Goal: Task Accomplishment & Management: Manage account settings

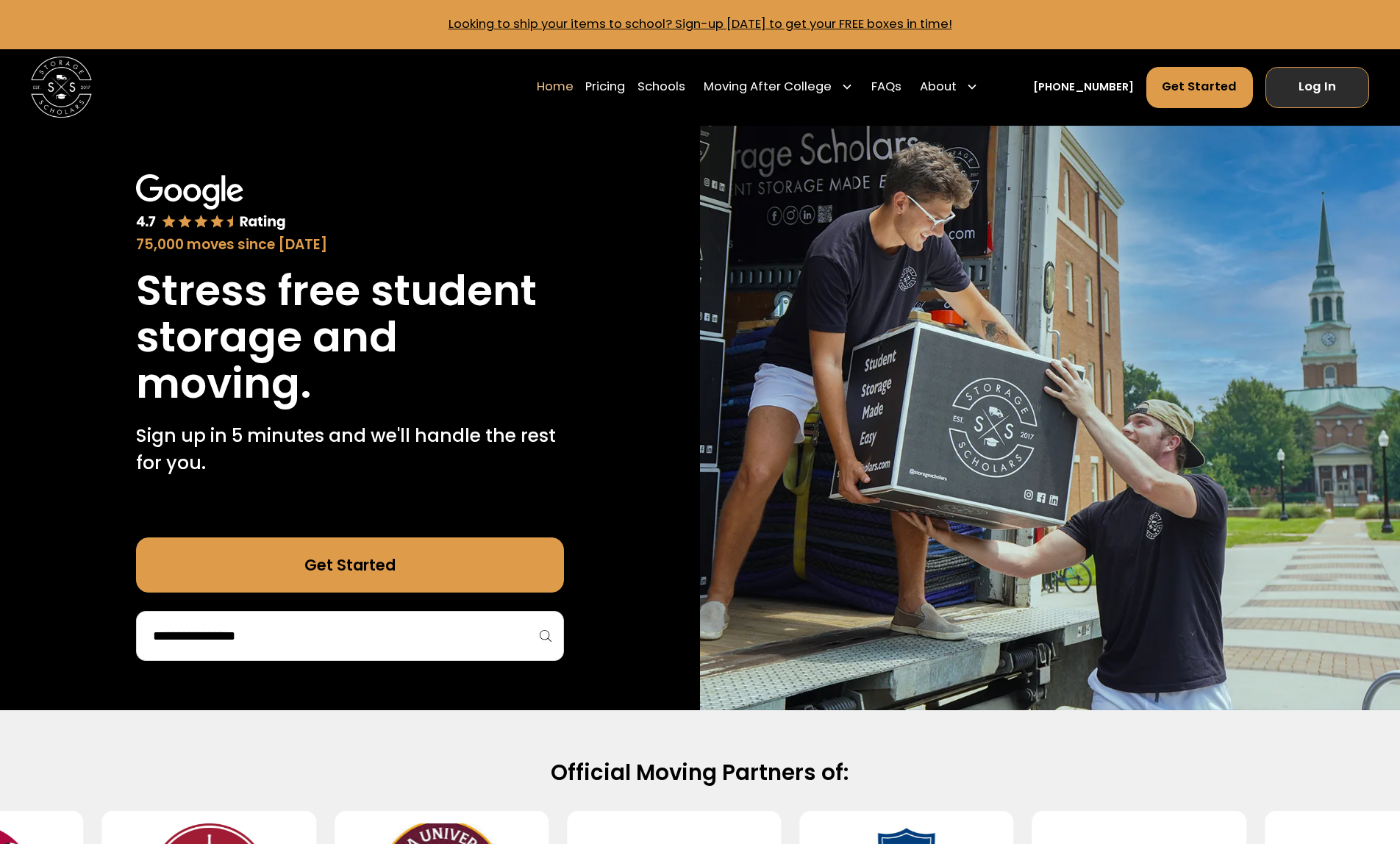
click at [1289, 100] on link "Log In" at bounding box center [1317, 88] width 103 height 42
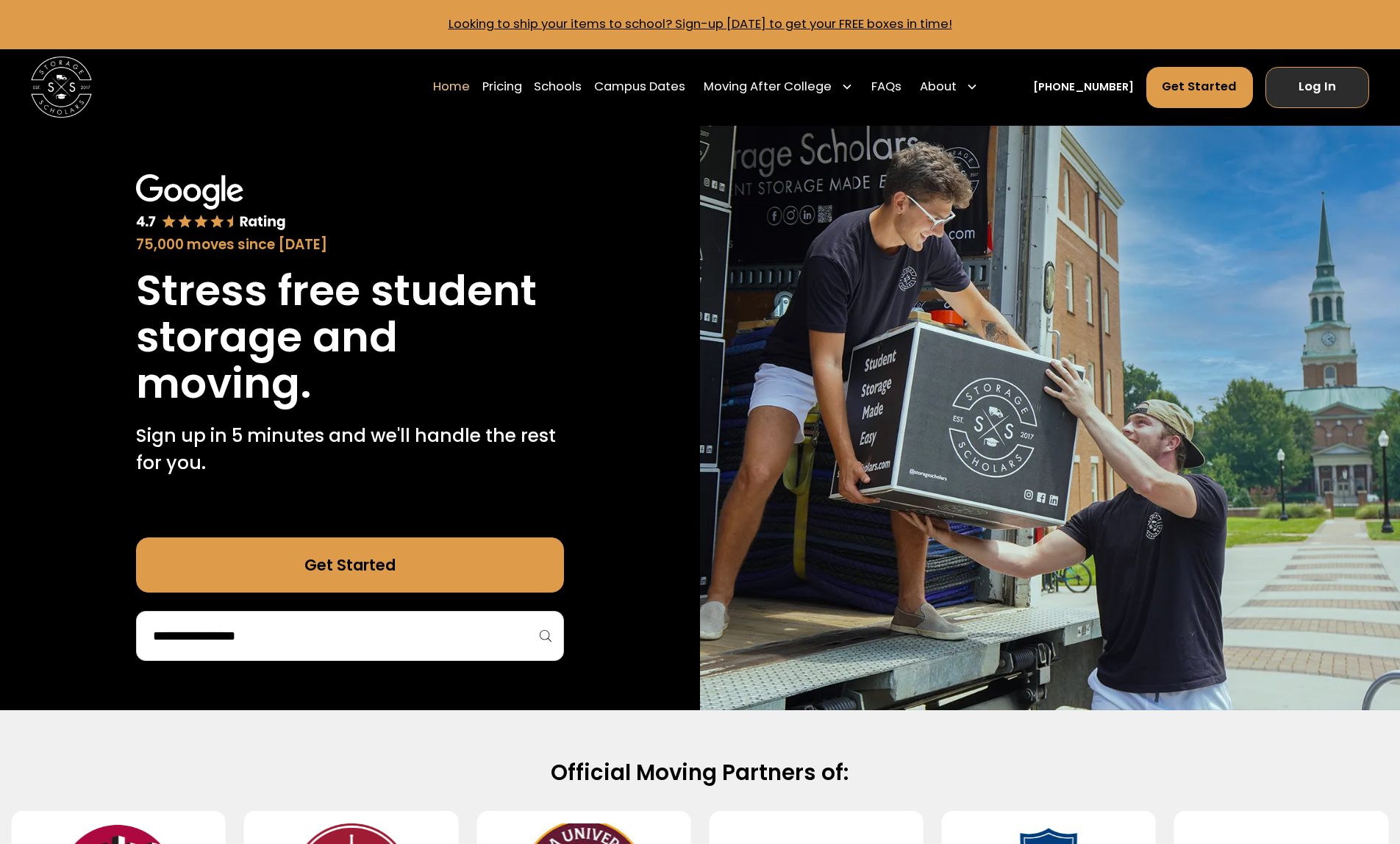
click at [930, 88] on link "Log In" at bounding box center [1317, 88] width 103 height 42
drag, startPoint x: 1333, startPoint y: 105, endPoint x: 1133, endPoint y: 5, distance: 223.6
click at [930, 105] on link "Log In" at bounding box center [1317, 88] width 103 height 42
click at [930, 104] on link "Log In" at bounding box center [1317, 88] width 103 height 42
